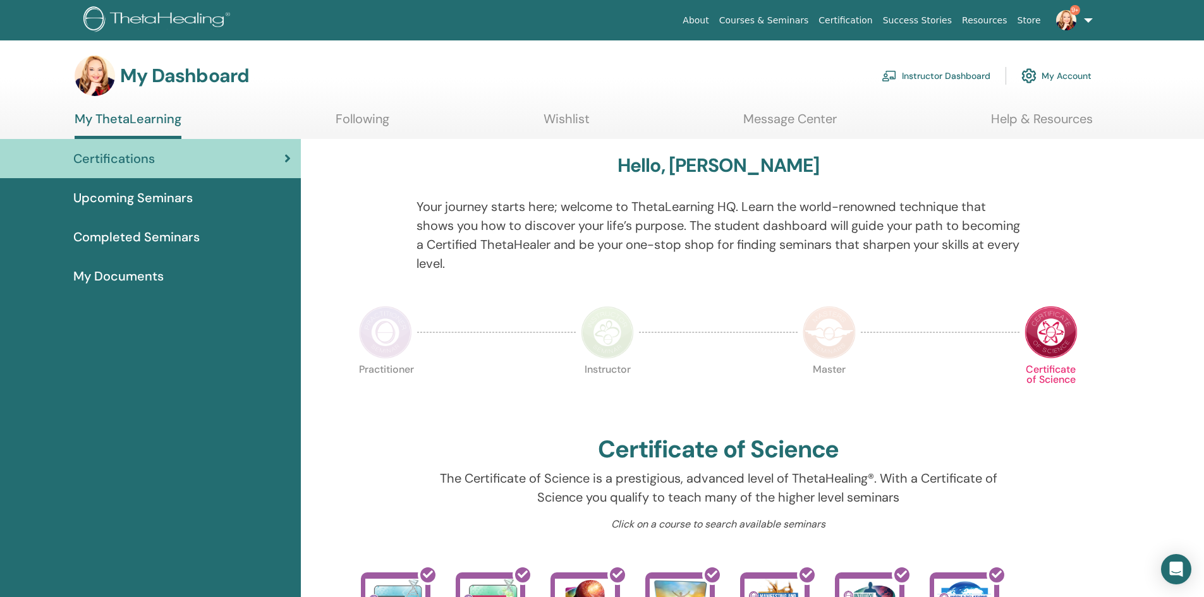
click at [913, 76] on link "Instructor Dashboard" at bounding box center [936, 76] width 109 height 28
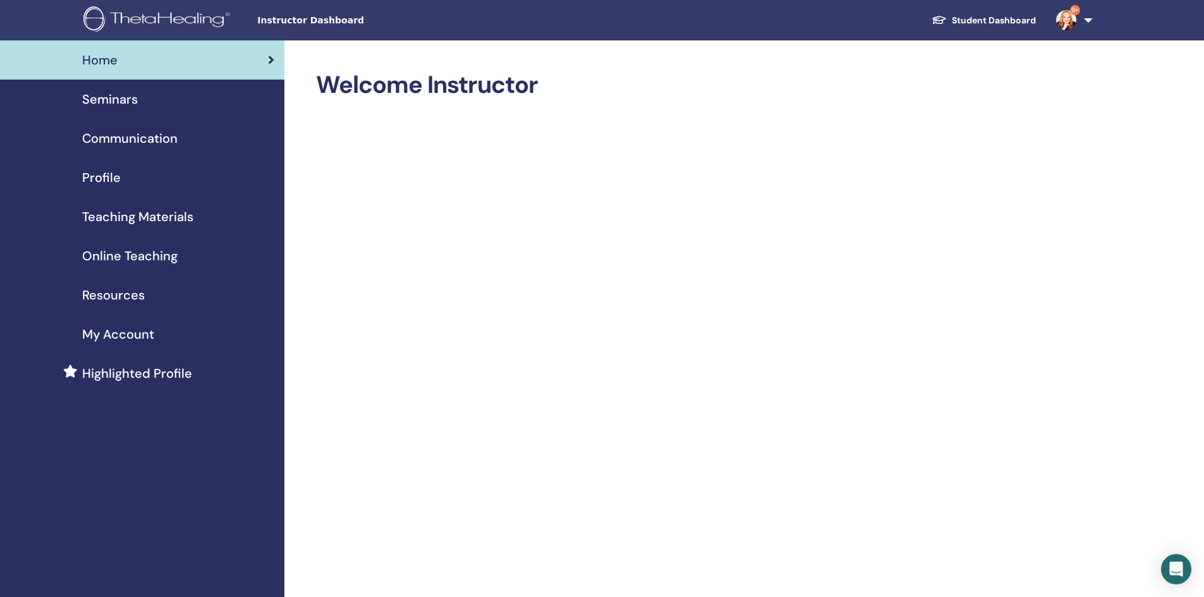
click at [125, 97] on span "Seminars" at bounding box center [110, 99] width 56 height 19
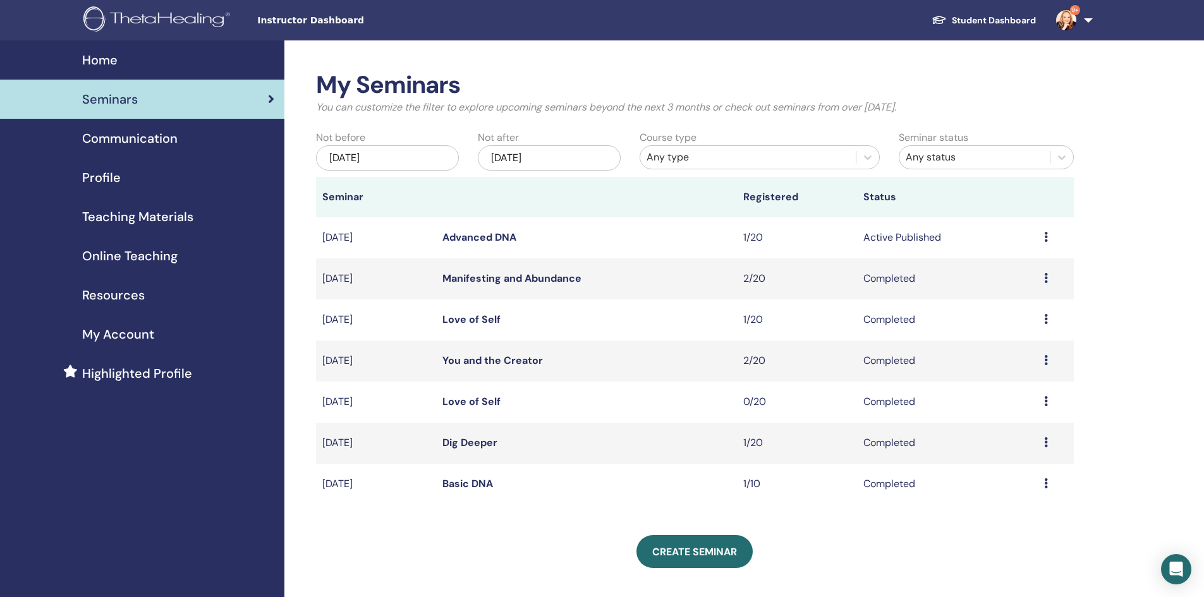
click at [1044, 236] on icon at bounding box center [1046, 237] width 4 height 10
click at [1006, 285] on link "Attendees" at bounding box center [1009, 283] width 48 height 13
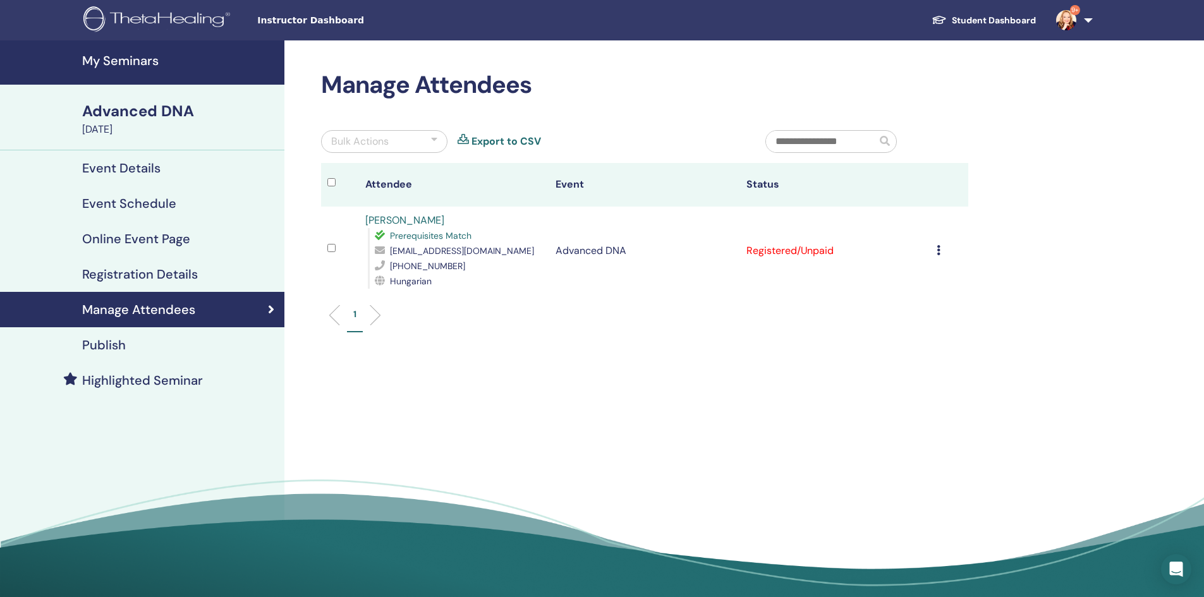
click at [939, 250] on icon at bounding box center [939, 250] width 4 height 10
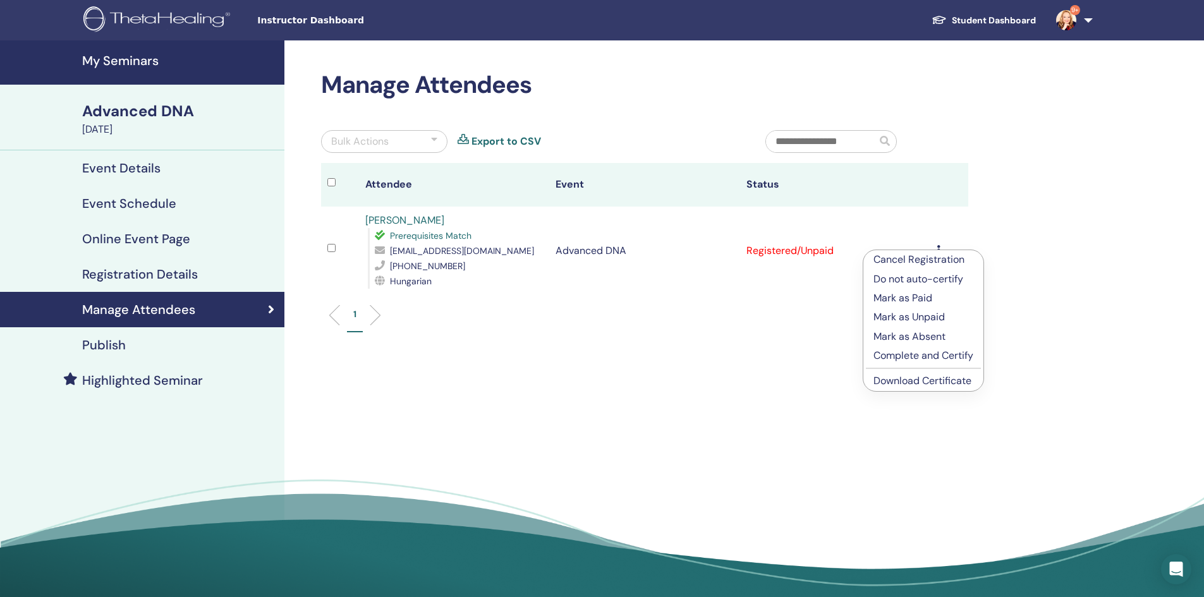
click at [903, 299] on p "Mark as Paid" at bounding box center [924, 298] width 100 height 15
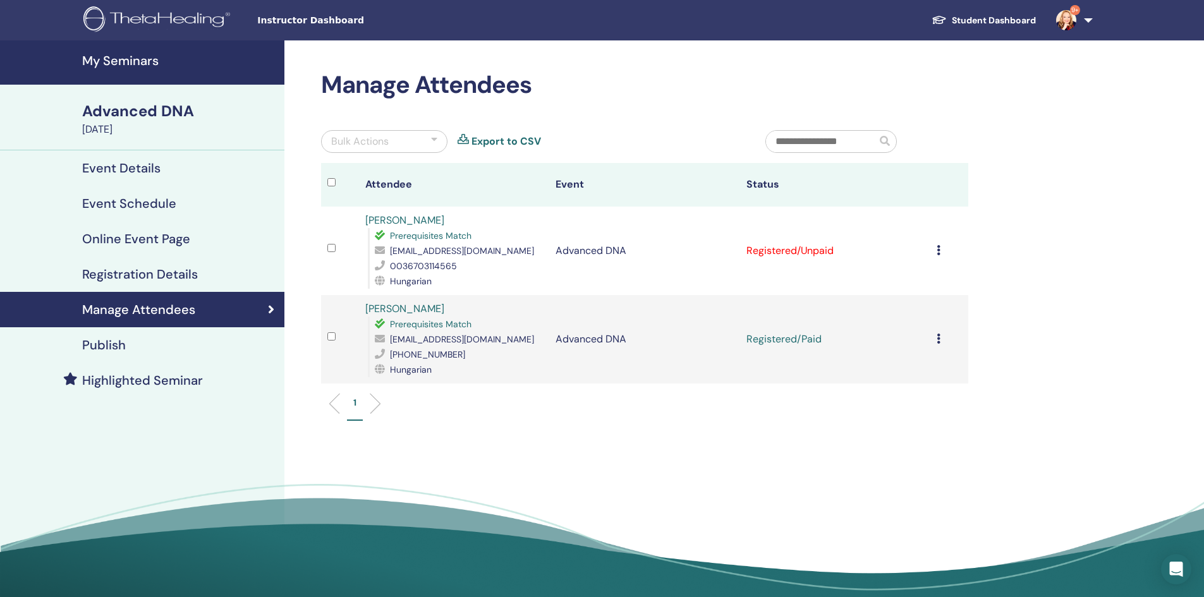
click at [939, 250] on icon at bounding box center [939, 250] width 4 height 10
click at [920, 298] on p "Mark as Paid" at bounding box center [924, 298] width 100 height 15
